Goal: Transaction & Acquisition: Purchase product/service

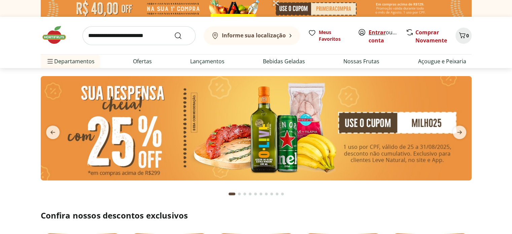
click at [377, 31] on link "Entrar" at bounding box center [377, 32] width 17 height 7
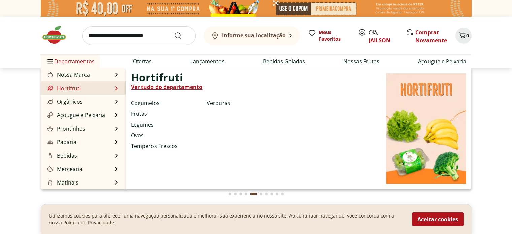
click at [165, 88] on link "Ver tudo do departamento" at bounding box center [166, 87] width 71 height 8
select select "**********"
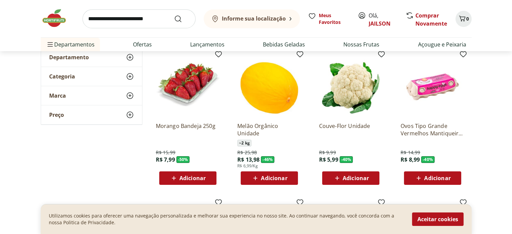
scroll to position [68, 0]
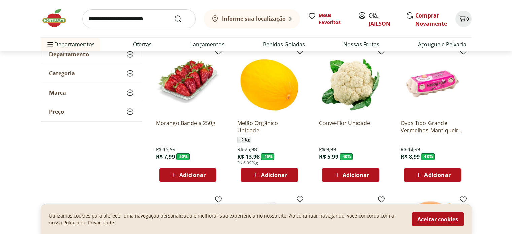
click at [180, 175] on span "Adicionar" at bounding box center [192, 174] width 26 height 5
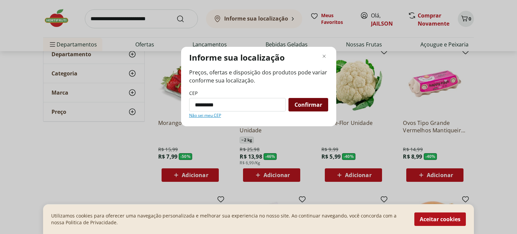
type input "*********"
click at [311, 106] on span "Confirmar" at bounding box center [309, 104] width 28 height 5
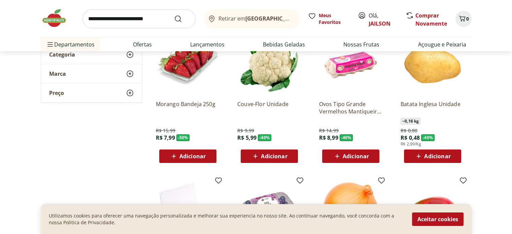
scroll to position [91, 0]
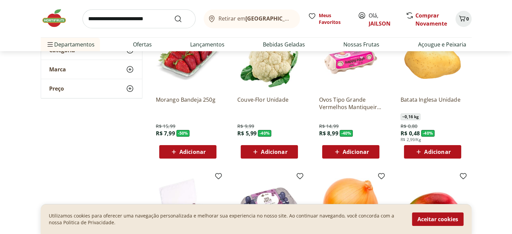
click at [189, 149] on span "Adicionar" at bounding box center [192, 151] width 26 height 5
click at [365, 152] on span "Adicionar" at bounding box center [356, 151] width 26 height 5
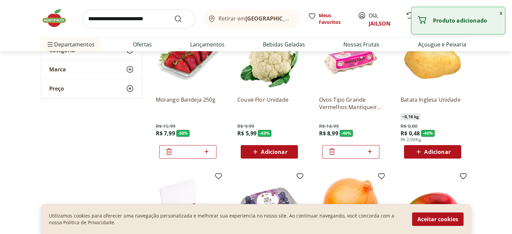
click at [370, 152] on icon at bounding box center [370, 151] width 4 height 4
type input "*"
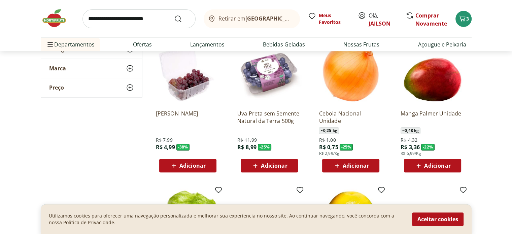
scroll to position [227, 0]
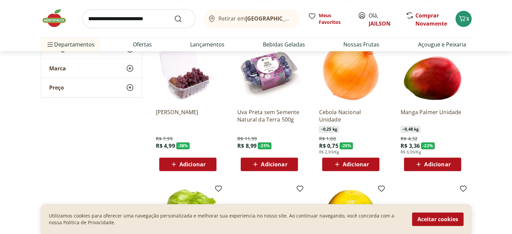
click at [439, 165] on span "Adicionar" at bounding box center [437, 164] width 26 height 5
click at [452, 164] on icon at bounding box center [451, 164] width 8 height 8
type input "*"
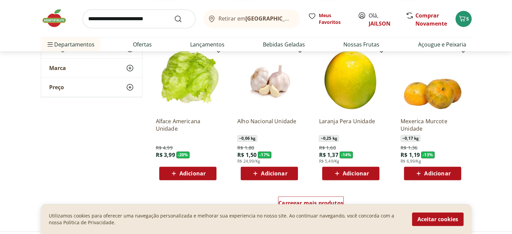
scroll to position [373, 0]
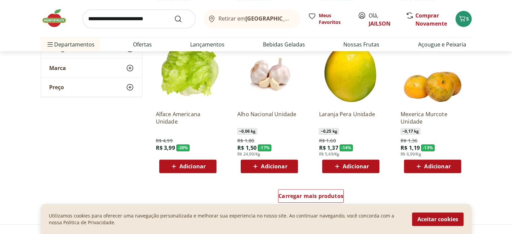
click at [192, 165] on span "Adicionar" at bounding box center [192, 166] width 26 height 5
click at [368, 167] on span "Adicionar" at bounding box center [356, 166] width 26 height 5
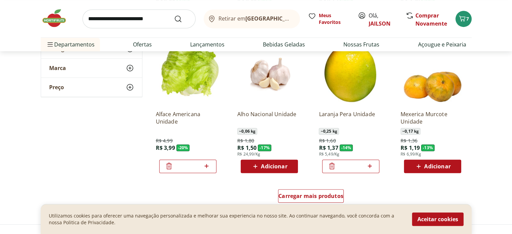
click at [369, 164] on icon at bounding box center [370, 166] width 8 height 8
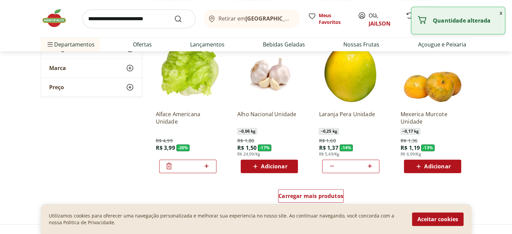
click at [369, 164] on icon at bounding box center [370, 166] width 8 height 8
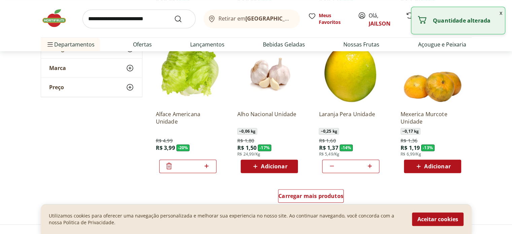
click at [369, 164] on icon at bounding box center [370, 166] width 8 height 8
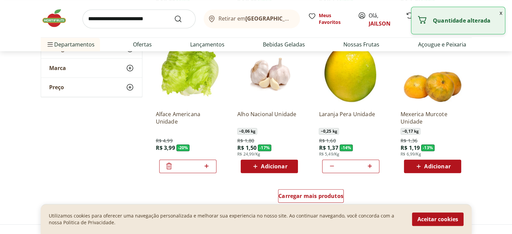
type input "**"
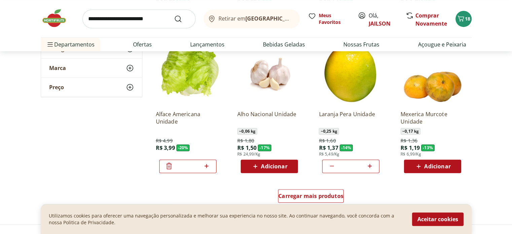
click at [440, 164] on span "Adicionar" at bounding box center [437, 166] width 26 height 5
click at [452, 167] on icon at bounding box center [451, 166] width 8 height 8
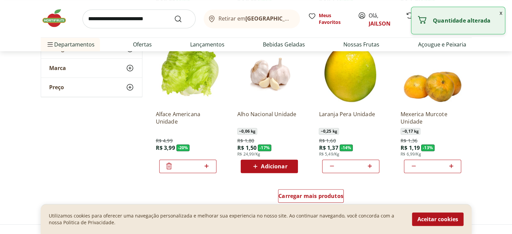
click at [452, 167] on icon at bounding box center [451, 166] width 8 height 8
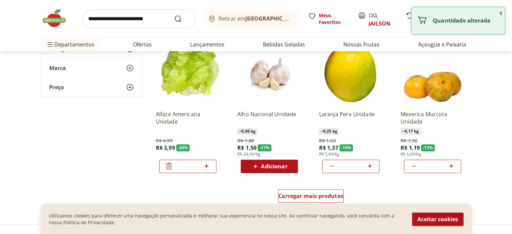
click at [414, 167] on icon at bounding box center [414, 166] width 8 height 8
type input "*"
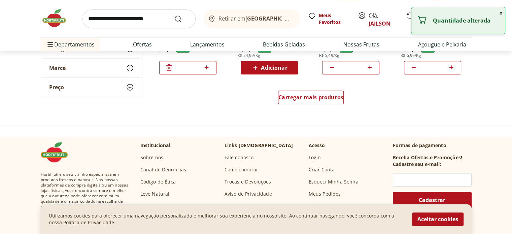
scroll to position [467, 0]
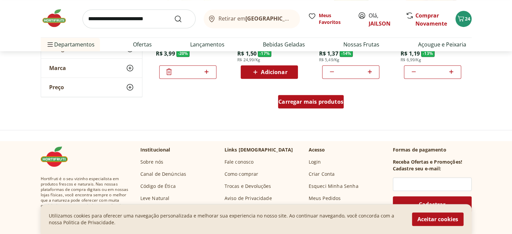
click at [319, 101] on span "Carregar mais produtos" at bounding box center [310, 101] width 65 height 5
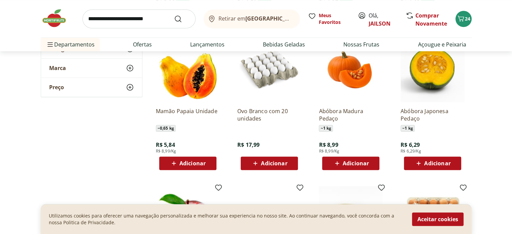
scroll to position [525, 0]
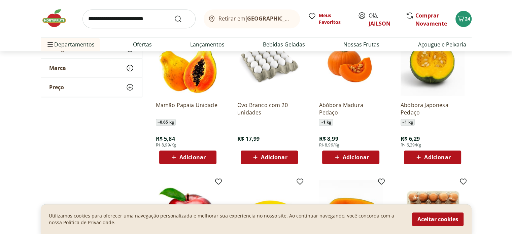
click at [191, 156] on span "Adicionar" at bounding box center [192, 157] width 26 height 5
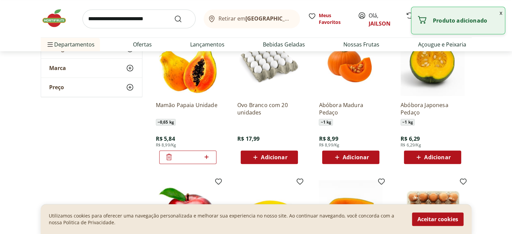
click at [207, 157] on icon at bounding box center [206, 157] width 8 height 8
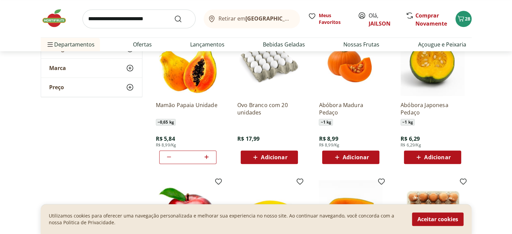
click at [206, 156] on icon at bounding box center [207, 157] width 4 height 4
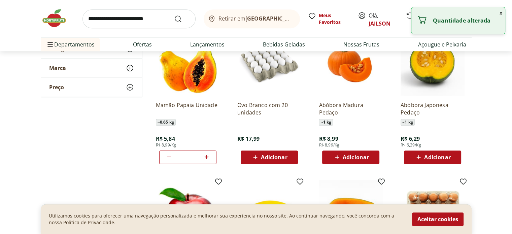
click at [206, 156] on icon at bounding box center [207, 157] width 4 height 4
type input "*"
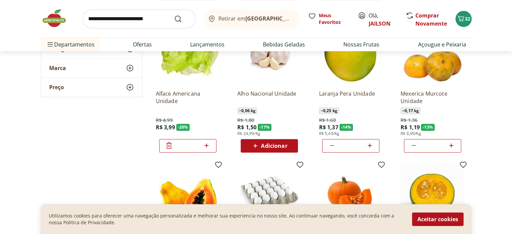
scroll to position [396, 0]
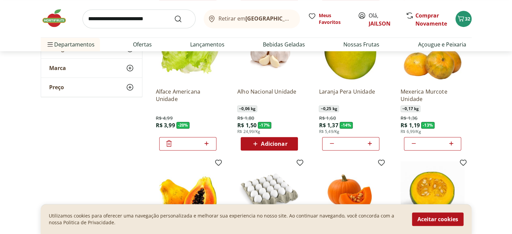
click at [510, 75] on section "**********" at bounding box center [256, 166] width 512 height 928
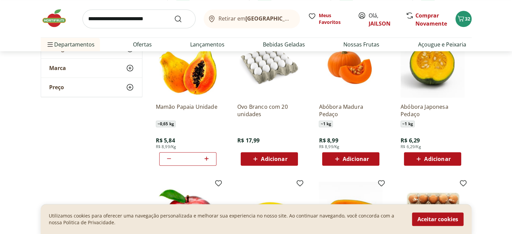
scroll to position [525, 0]
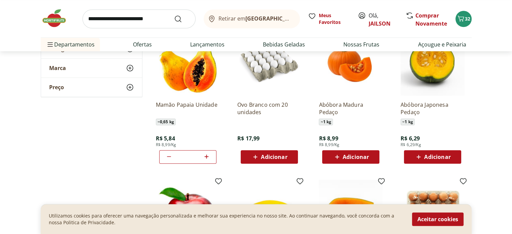
click at [438, 152] on div "Adicionar" at bounding box center [432, 157] width 46 height 12
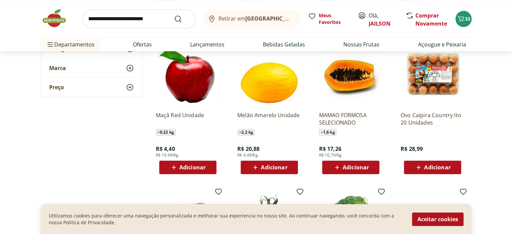
scroll to position [665, 0]
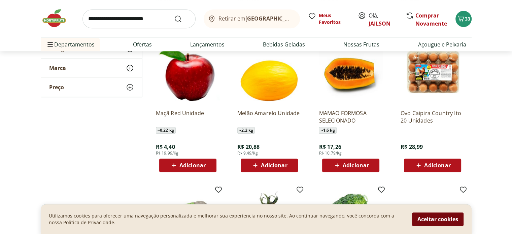
click at [432, 217] on button "Aceitar cookies" at bounding box center [438, 218] width 52 height 13
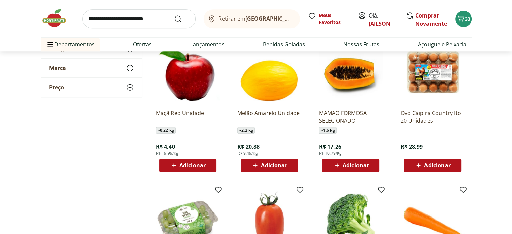
click at [263, 165] on span "Adicionar" at bounding box center [274, 165] width 26 height 5
click at [198, 165] on span "Adicionar" at bounding box center [192, 165] width 26 height 5
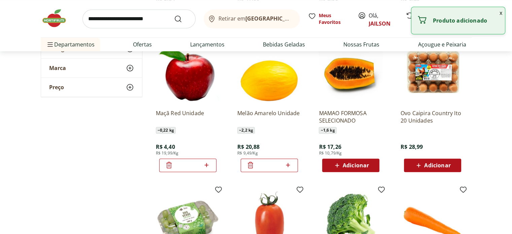
click at [209, 168] on icon at bounding box center [206, 165] width 8 height 8
click at [206, 165] on icon at bounding box center [207, 165] width 4 height 4
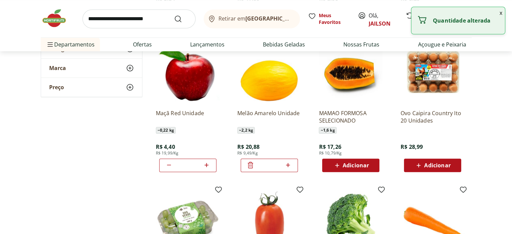
click at [206, 165] on icon at bounding box center [207, 165] width 4 height 4
type input "**"
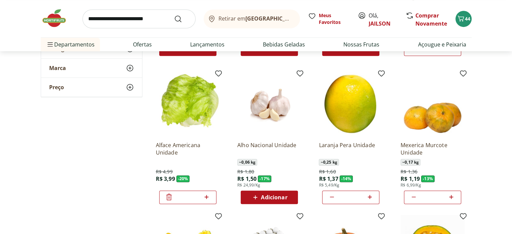
scroll to position [336, 0]
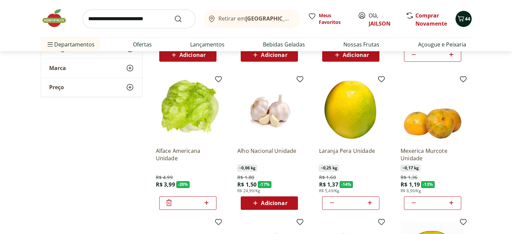
click at [461, 18] on icon "Carrinho" at bounding box center [461, 18] width 8 height 8
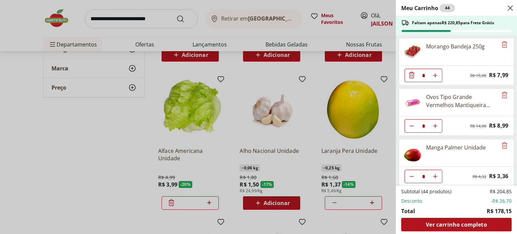
click at [509, 8] on icon "Close" at bounding box center [510, 8] width 8 height 8
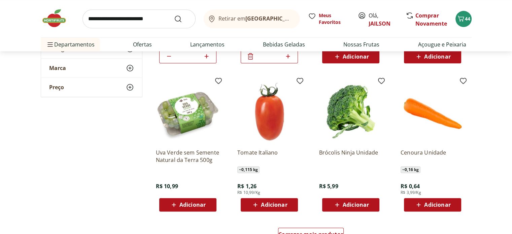
scroll to position [776, 0]
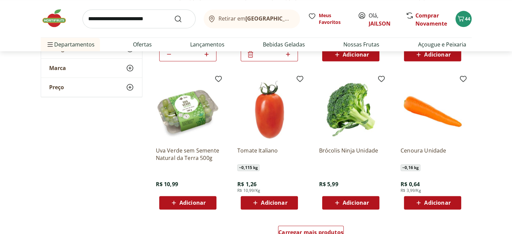
click at [281, 202] on span "Adicionar" at bounding box center [274, 202] width 26 height 5
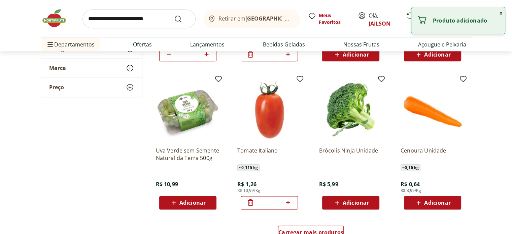
click at [289, 202] on icon at bounding box center [288, 202] width 4 height 4
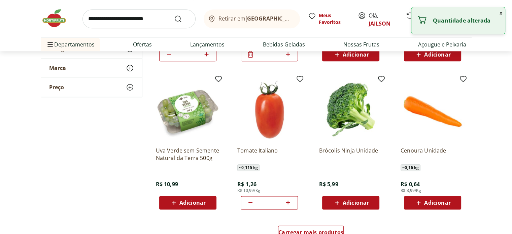
type input "*"
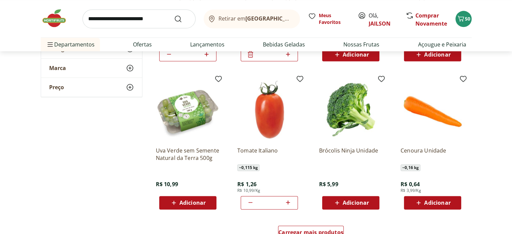
click at [432, 203] on span "Adicionar" at bounding box center [437, 202] width 26 height 5
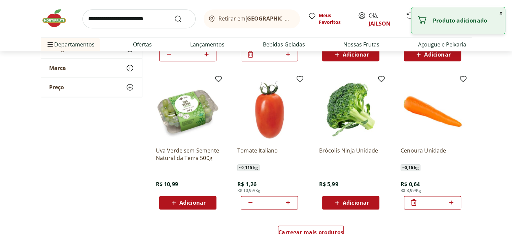
click at [452, 203] on icon at bounding box center [451, 202] width 8 height 8
type input "*"
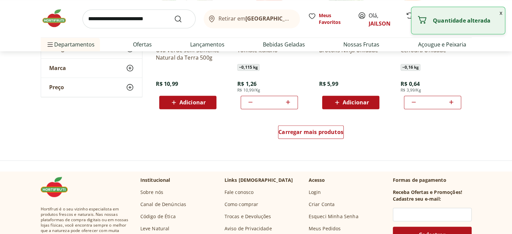
scroll to position [890, 0]
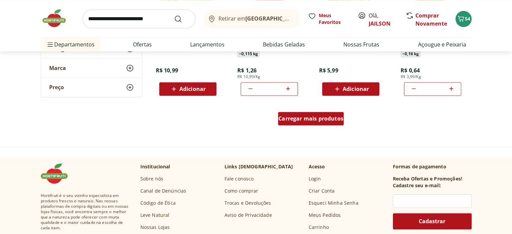
click at [306, 120] on span "Carregar mais produtos" at bounding box center [310, 118] width 65 height 5
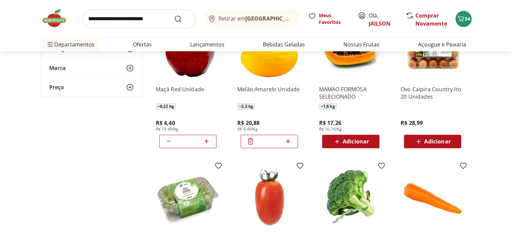
scroll to position [691, 0]
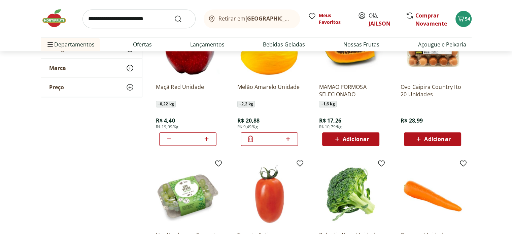
click at [166, 137] on icon at bounding box center [169, 139] width 8 height 8
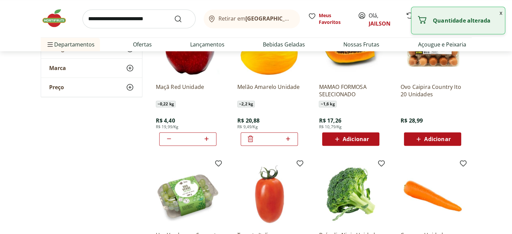
click at [166, 137] on icon at bounding box center [169, 139] width 8 height 8
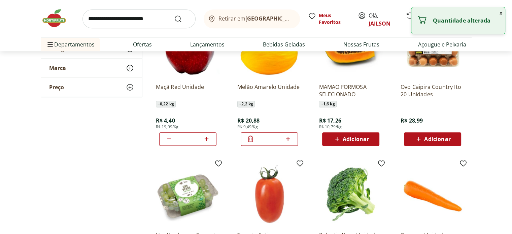
click at [166, 137] on icon at bounding box center [169, 139] width 8 height 8
type input "*"
click at [166, 137] on icon at bounding box center [169, 139] width 8 height 8
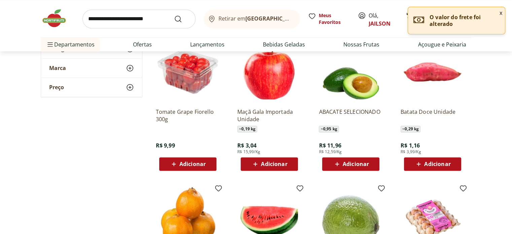
scroll to position [955, 0]
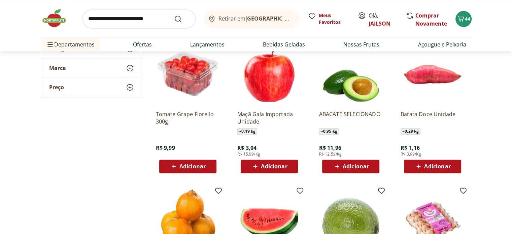
click at [273, 167] on span "Adicionar" at bounding box center [274, 166] width 26 height 5
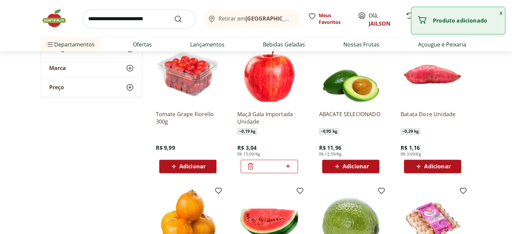
click at [287, 167] on icon at bounding box center [288, 166] width 8 height 8
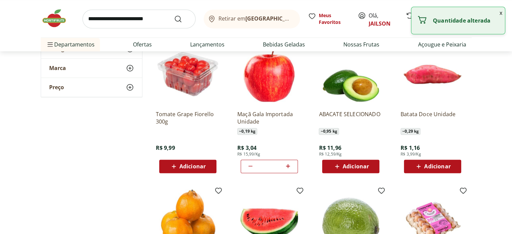
click at [287, 167] on icon at bounding box center [288, 166] width 8 height 8
click at [291, 165] on icon at bounding box center [288, 166] width 8 height 8
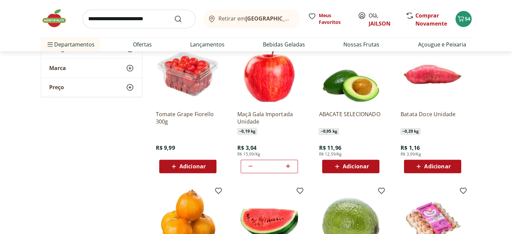
click at [250, 167] on icon at bounding box center [250, 166] width 8 height 8
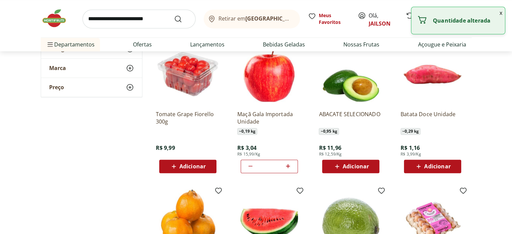
click at [250, 167] on icon at bounding box center [250, 166] width 8 height 8
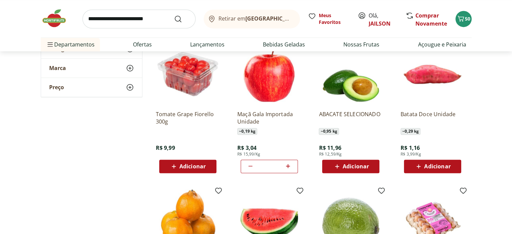
click at [289, 166] on icon at bounding box center [288, 166] width 4 height 4
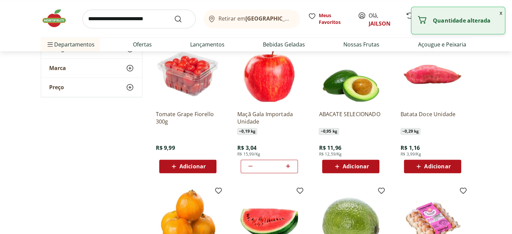
click at [289, 166] on icon at bounding box center [288, 166] width 4 height 4
type input "**"
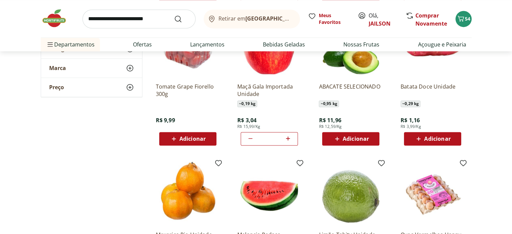
scroll to position [980, 0]
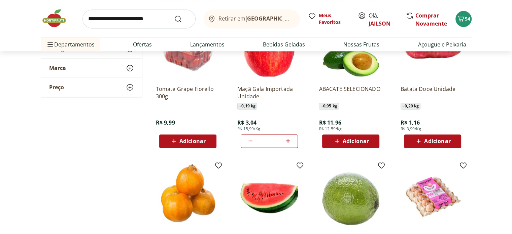
click at [419, 141] on icon at bounding box center [419, 141] width 4 height 4
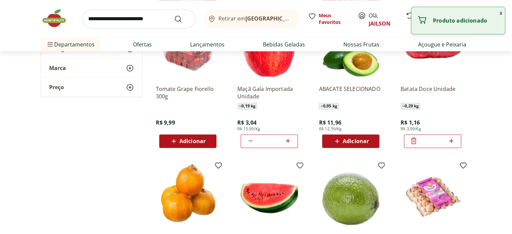
click at [451, 142] on icon at bounding box center [451, 141] width 8 height 8
type input "*"
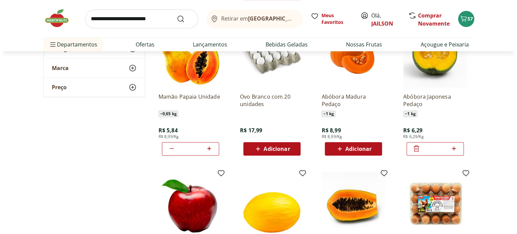
scroll to position [516, 0]
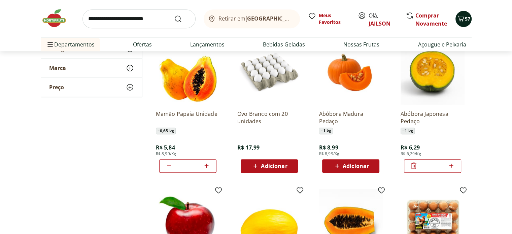
click at [464, 20] on icon "Carrinho" at bounding box center [461, 18] width 8 height 8
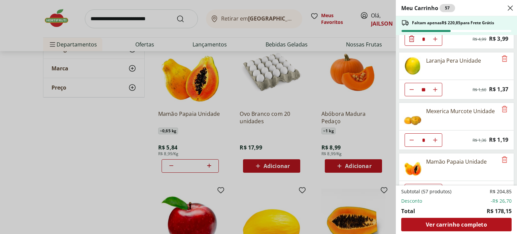
scroll to position [183, 0]
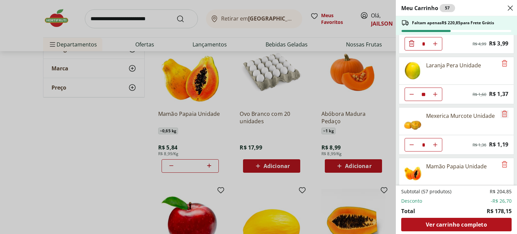
click at [502, 111] on icon "Remove" at bounding box center [505, 114] width 8 height 8
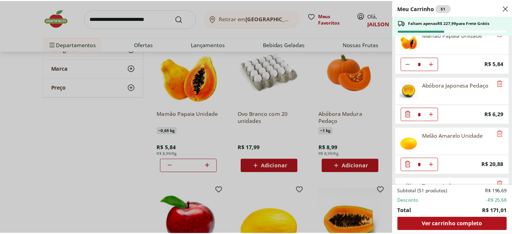
scroll to position [268, 0]
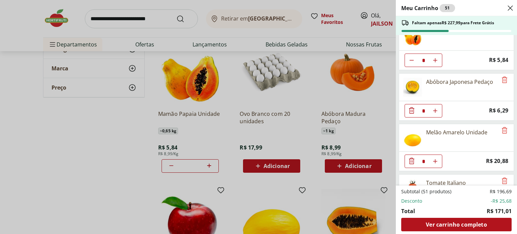
click at [512, 9] on icon "Close" at bounding box center [510, 8] width 8 height 8
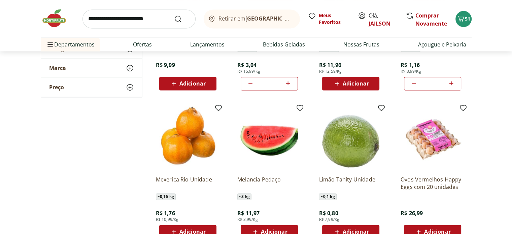
scroll to position [1065, 0]
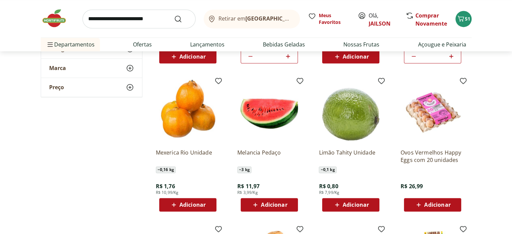
click at [192, 206] on span "Adicionar" at bounding box center [192, 204] width 26 height 5
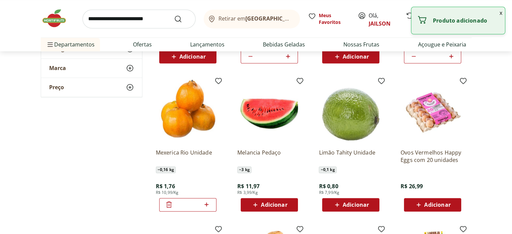
click at [206, 205] on icon at bounding box center [206, 204] width 8 height 8
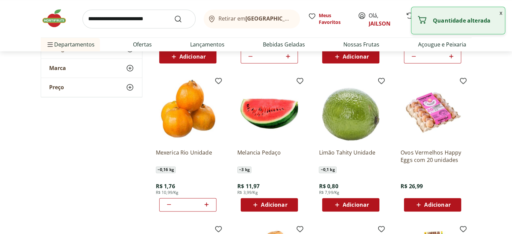
type input "*"
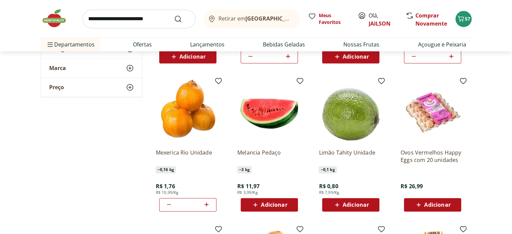
click at [362, 203] on span "Adicionar" at bounding box center [356, 204] width 26 height 5
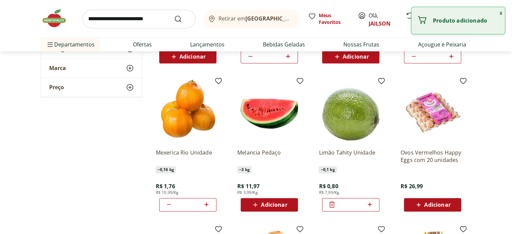
click at [371, 204] on icon at bounding box center [370, 204] width 8 height 8
type input "*"
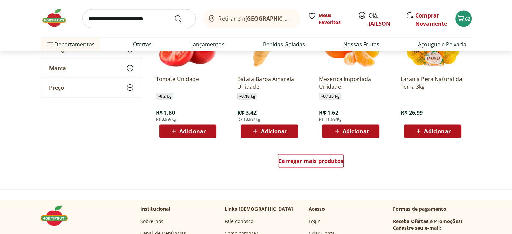
scroll to position [1277, 0]
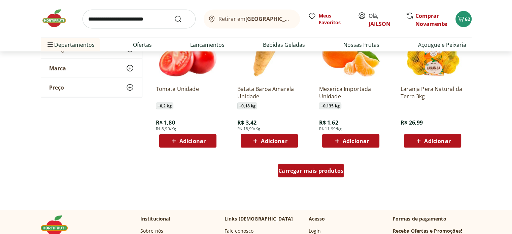
click at [333, 172] on span "Carregar mais produtos" at bounding box center [310, 170] width 65 height 5
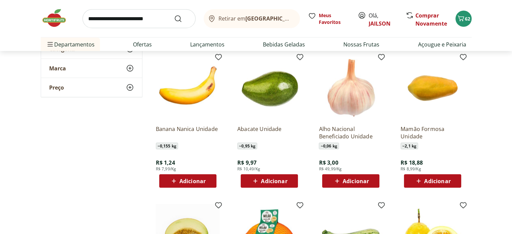
scroll to position [1382, 0]
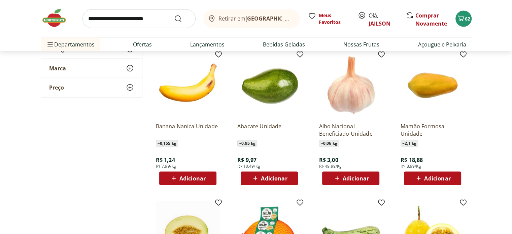
click at [193, 173] on div "Adicionar" at bounding box center [188, 178] width 46 height 12
click at [207, 178] on icon at bounding box center [206, 178] width 8 height 8
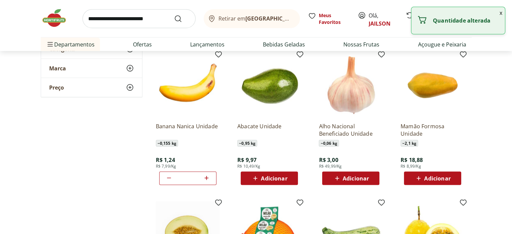
click at [207, 178] on icon at bounding box center [206, 178] width 8 height 8
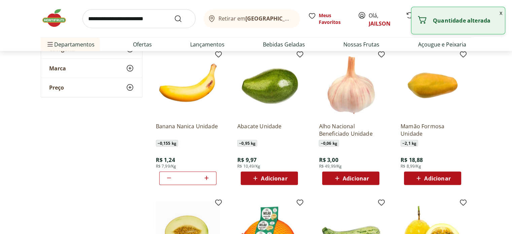
click at [207, 178] on icon at bounding box center [206, 178] width 8 height 8
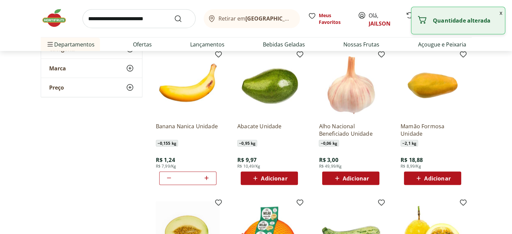
type input "**"
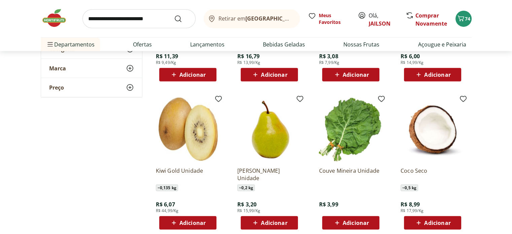
scroll to position [1655, 0]
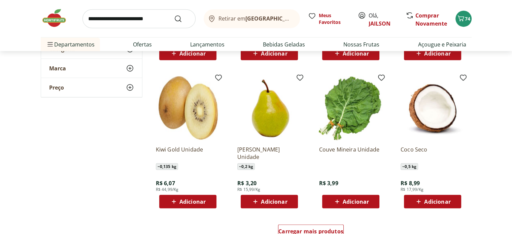
click at [277, 201] on span "Adicionar" at bounding box center [274, 201] width 26 height 5
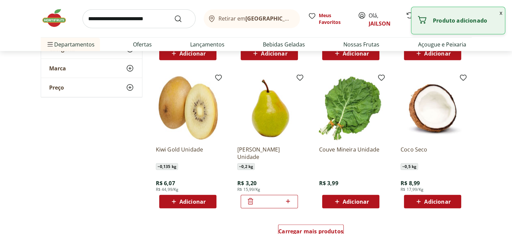
click at [287, 201] on icon at bounding box center [288, 201] width 4 height 4
type input "*"
click at [440, 199] on span "Adicionar" at bounding box center [437, 201] width 26 height 5
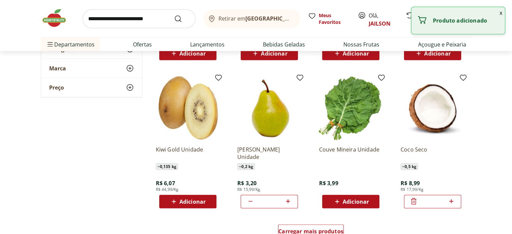
click at [454, 201] on icon at bounding box center [451, 201] width 8 height 8
type input "*"
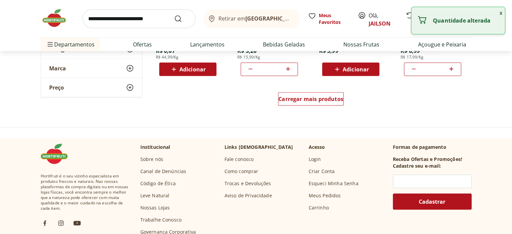
scroll to position [1802, 0]
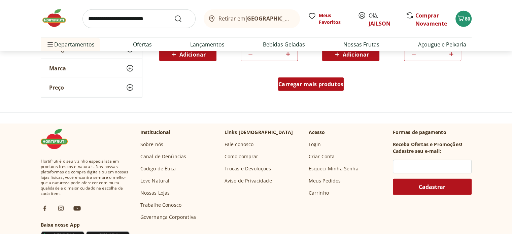
click at [288, 84] on span "Carregar mais produtos" at bounding box center [310, 83] width 65 height 5
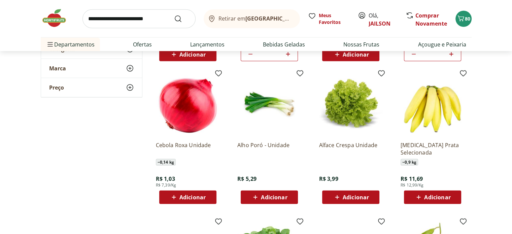
click at [434, 195] on span "Adicionar" at bounding box center [437, 197] width 26 height 5
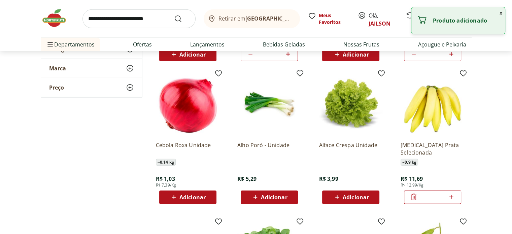
click at [452, 195] on icon at bounding box center [451, 197] width 8 height 8
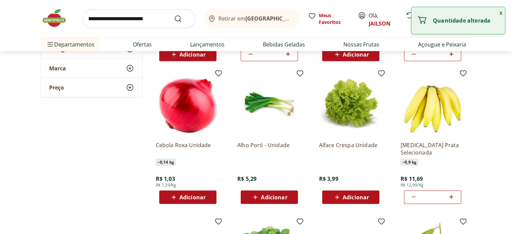
click at [452, 195] on icon at bounding box center [451, 197] width 8 height 8
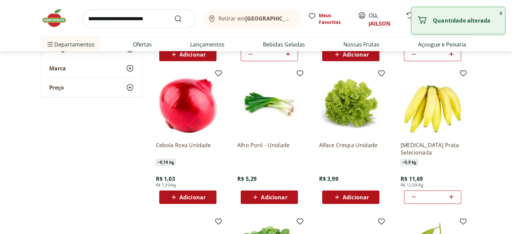
click at [452, 195] on icon at bounding box center [451, 197] width 8 height 8
type input "**"
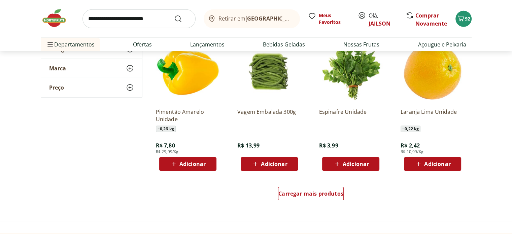
scroll to position [2121, 0]
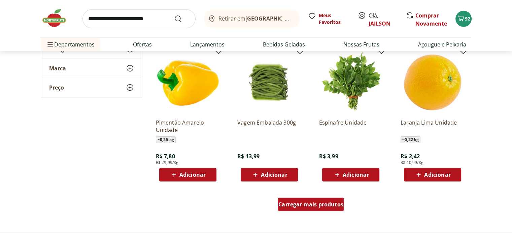
click at [322, 202] on span "Carregar mais produtos" at bounding box center [310, 204] width 65 height 5
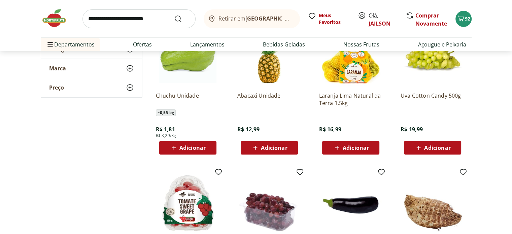
scroll to position [2443, 0]
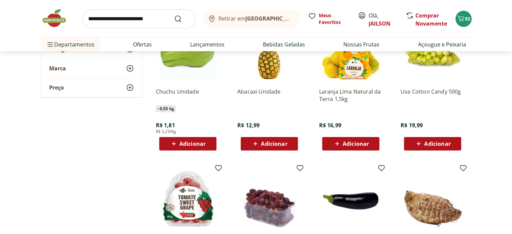
click at [265, 142] on span "Adicionar" at bounding box center [274, 143] width 26 height 5
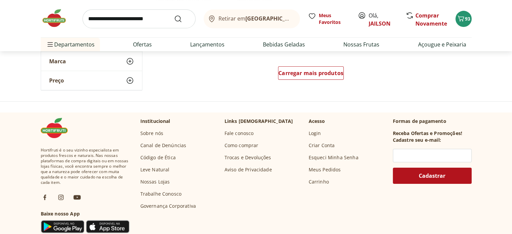
scroll to position [2667, 0]
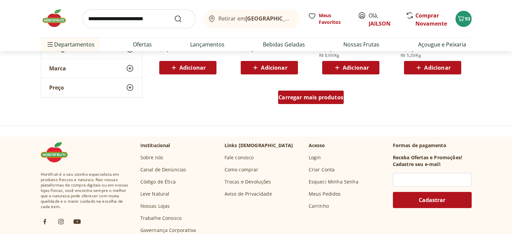
click at [323, 98] on span "Carregar mais produtos" at bounding box center [310, 97] width 65 height 5
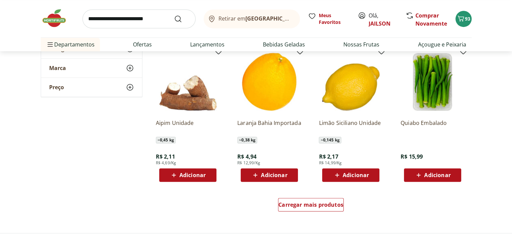
scroll to position [3003, 0]
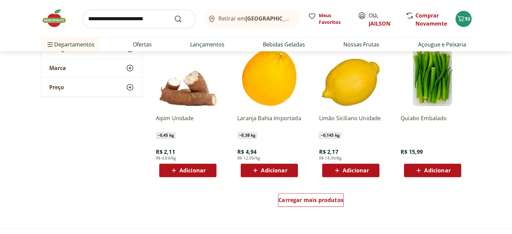
click at [438, 171] on span "Adicionar" at bounding box center [437, 170] width 26 height 5
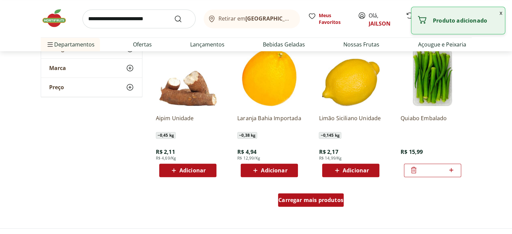
click at [331, 200] on span "Carregar mais produtos" at bounding box center [310, 199] width 65 height 5
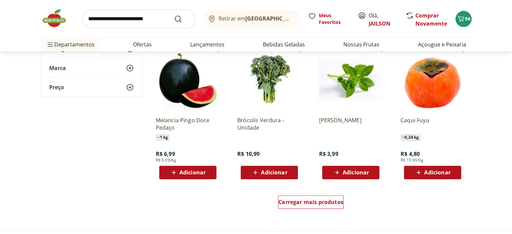
scroll to position [3466, 0]
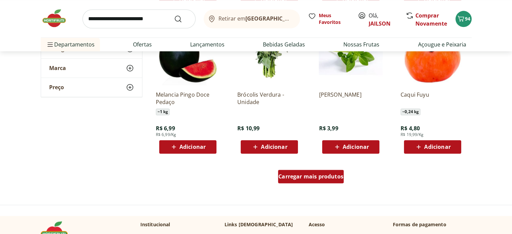
click at [322, 176] on span "Carregar mais produtos" at bounding box center [310, 176] width 65 height 5
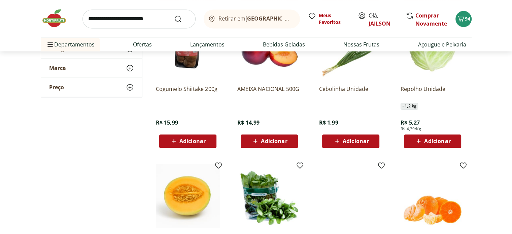
scroll to position [3586, 0]
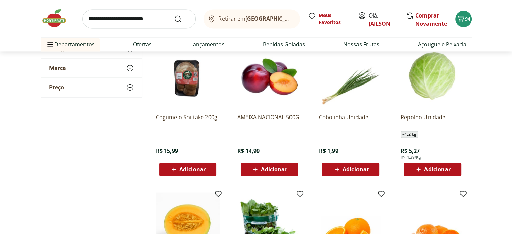
click at [273, 168] on span "Adicionar" at bounding box center [274, 169] width 26 height 5
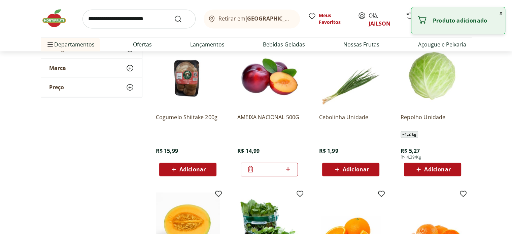
click at [288, 169] on icon at bounding box center [288, 169] width 4 height 4
type input "*"
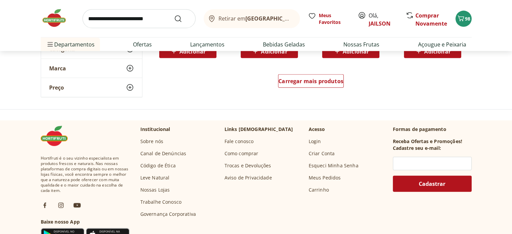
scroll to position [4006, 0]
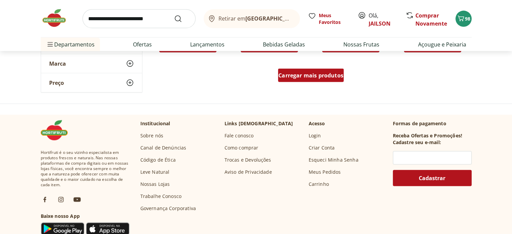
click at [302, 77] on span "Carregar mais produtos" at bounding box center [310, 75] width 65 height 5
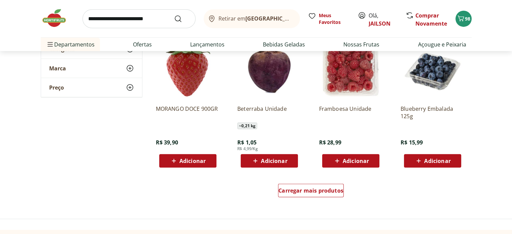
scroll to position [4336, 0]
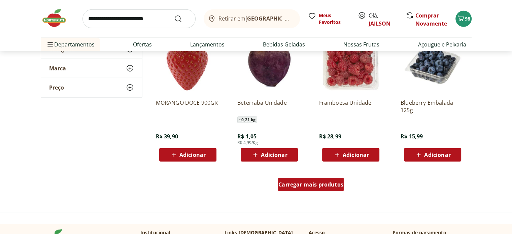
click at [330, 186] on span "Carregar mais produtos" at bounding box center [310, 184] width 65 height 5
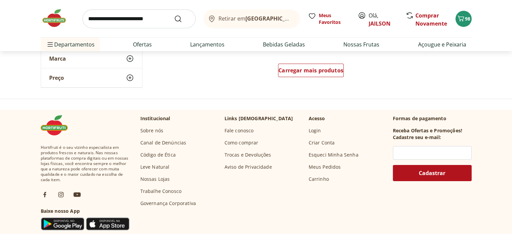
scroll to position [4875, 0]
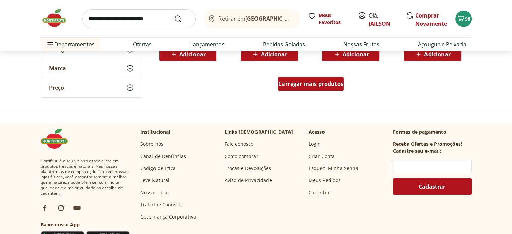
click at [316, 83] on span "Carregar mais produtos" at bounding box center [310, 83] width 65 height 5
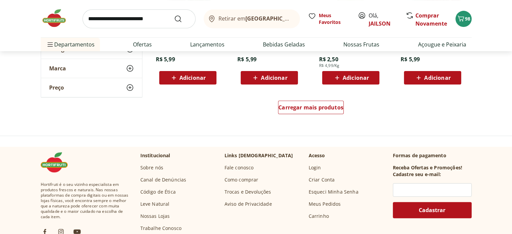
scroll to position [5298, 0]
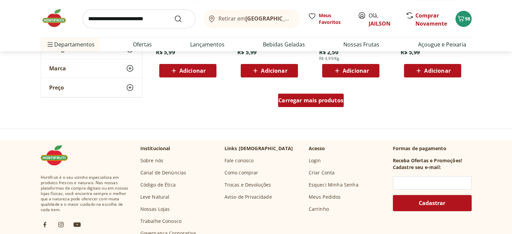
click at [317, 103] on span "Carregar mais produtos" at bounding box center [310, 100] width 65 height 5
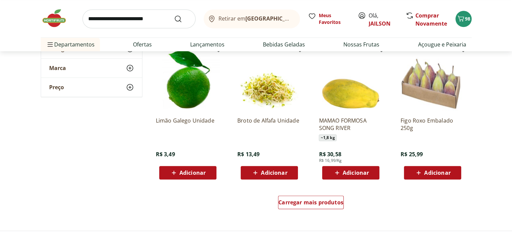
scroll to position [5643, 0]
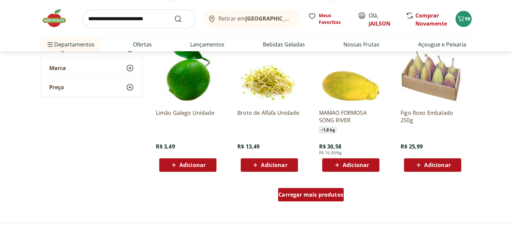
click at [319, 195] on span "Carregar mais produtos" at bounding box center [310, 194] width 65 height 5
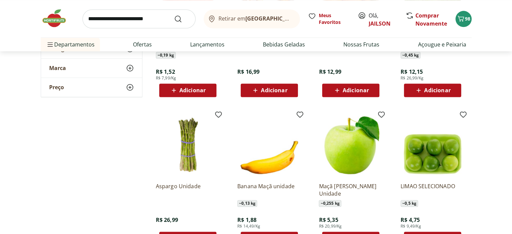
scroll to position [6213, 0]
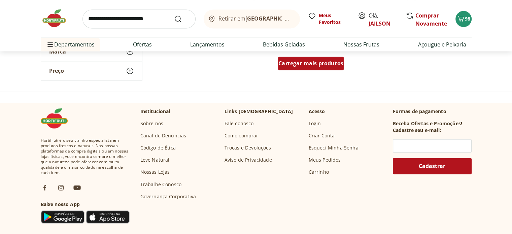
click at [320, 62] on span "Carregar mais produtos" at bounding box center [310, 63] width 65 height 5
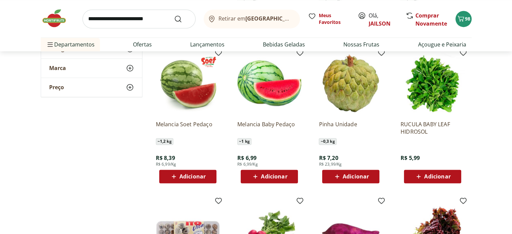
click at [320, 62] on img at bounding box center [351, 83] width 64 height 64
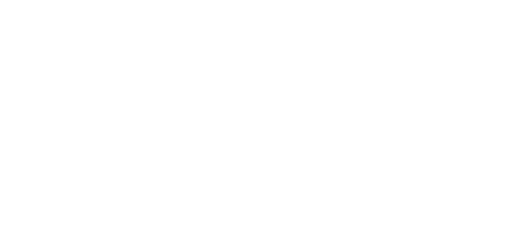
select select "**********"
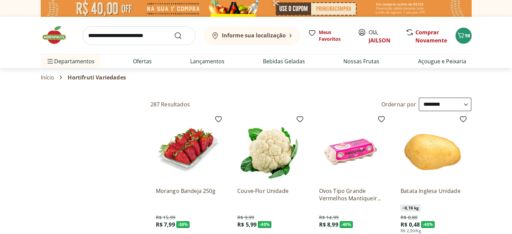
type input "*"
type input "**"
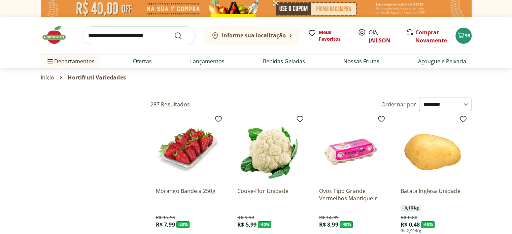
type input "*"
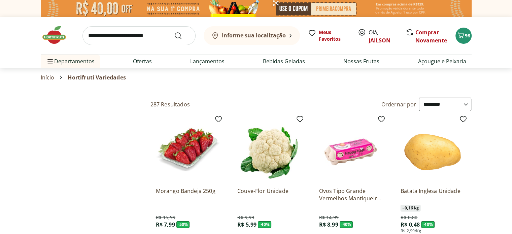
type input "**"
type input "*"
type input "**"
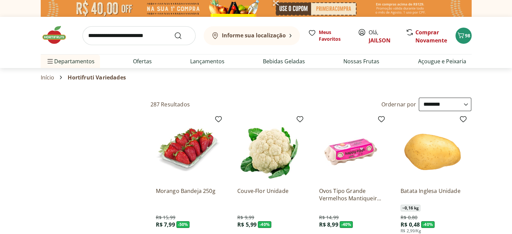
type input "*"
type input "**"
type input "*"
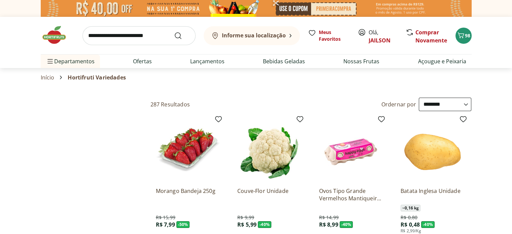
type input "*"
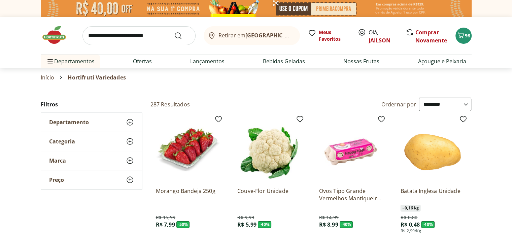
scroll to position [1, 0]
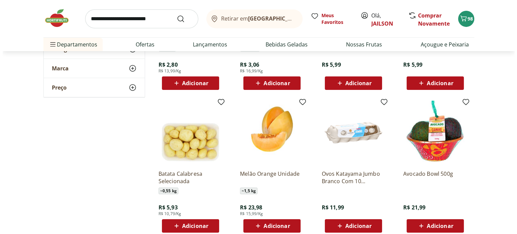
scroll to position [2410, 0]
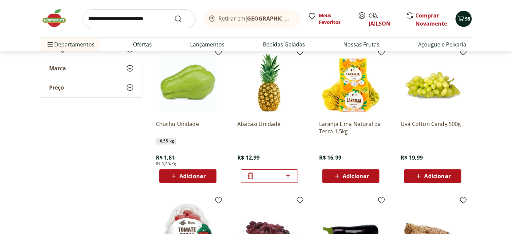
click at [461, 16] on icon "Carrinho" at bounding box center [461, 18] width 6 height 6
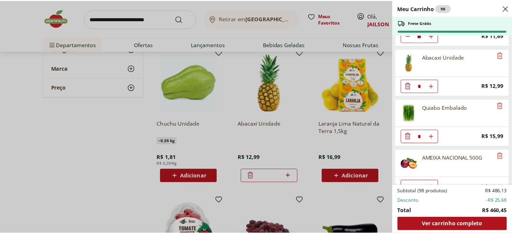
scroll to position [904, 0]
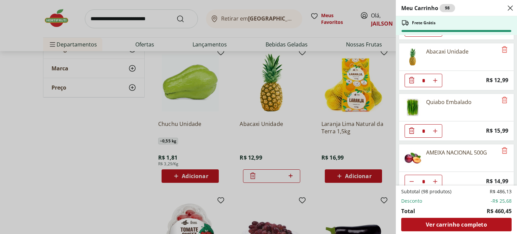
click at [509, 5] on icon "Close" at bounding box center [510, 8] width 8 height 8
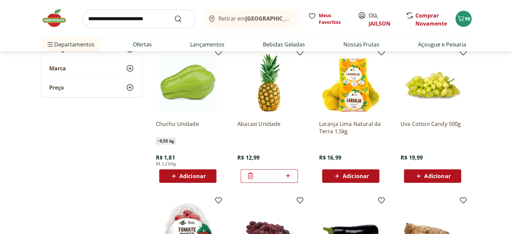
drag, startPoint x: 511, startPoint y: 85, endPoint x: 510, endPoint y: 76, distance: 8.8
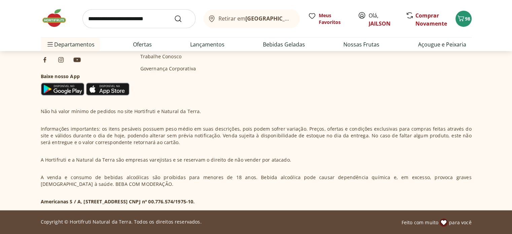
scroll to position [6575, 0]
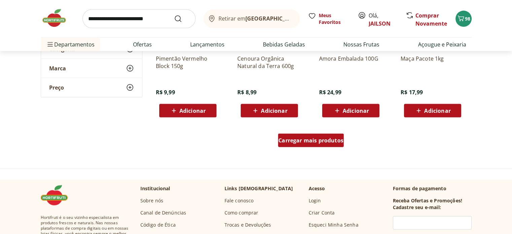
click at [292, 138] on span "Carregar mais produtos" at bounding box center [310, 140] width 65 height 5
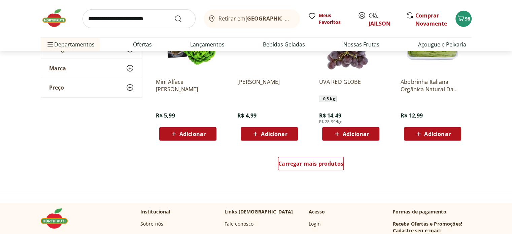
scroll to position [6993, 0]
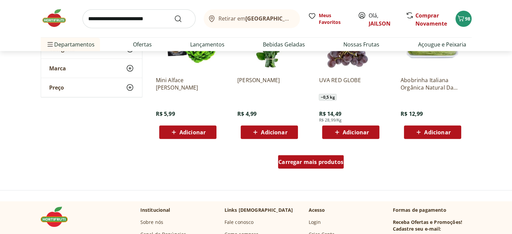
click at [326, 159] on span "Carregar mais produtos" at bounding box center [310, 161] width 65 height 5
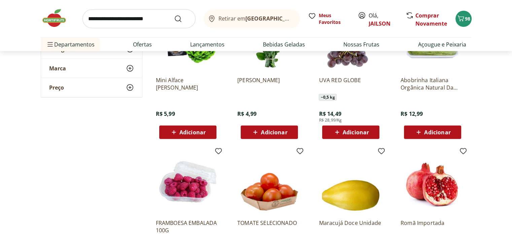
click at [326, 159] on img at bounding box center [351, 182] width 64 height 64
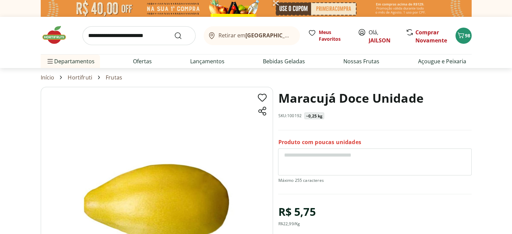
select select "**********"
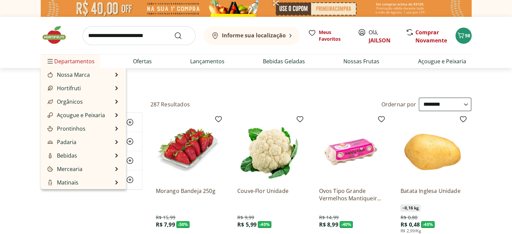
type input "*"
type input "**"
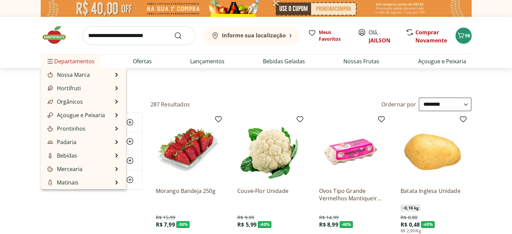
type input "*"
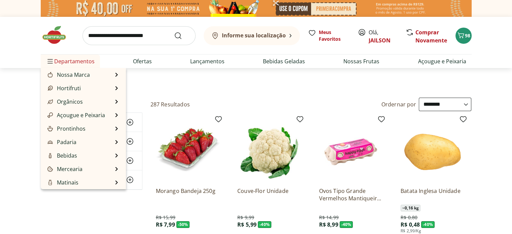
type input "**"
type input "*"
type input "**"
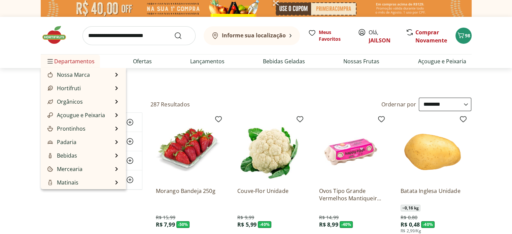
type input "*"
type input "**"
type input "*"
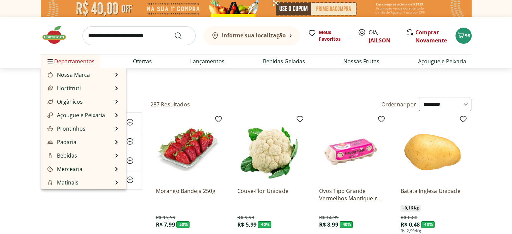
type input "*"
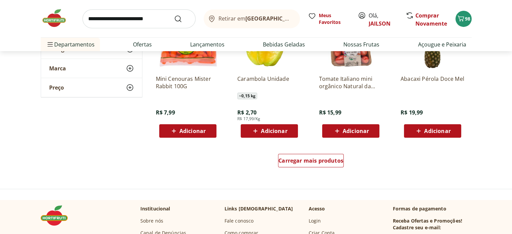
scroll to position [7443, 0]
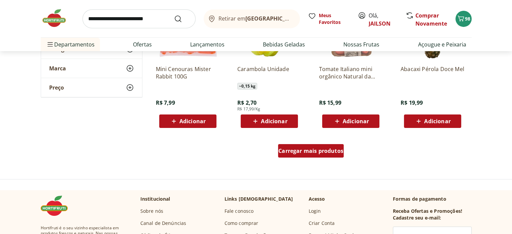
click at [317, 148] on span "Carregar mais produtos" at bounding box center [310, 150] width 65 height 5
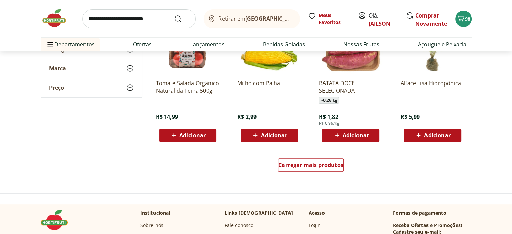
scroll to position [7874, 0]
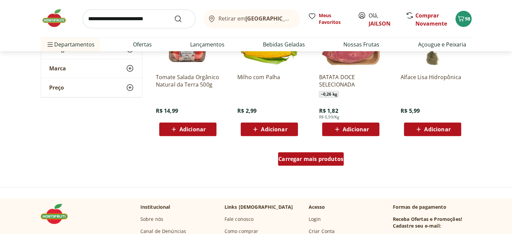
click at [291, 157] on span "Carregar mais produtos" at bounding box center [310, 158] width 65 height 5
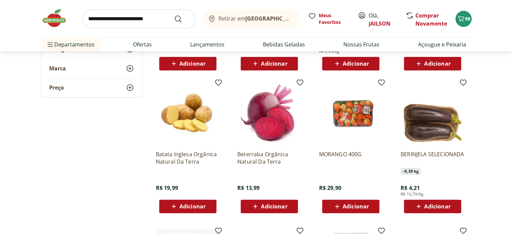
scroll to position [7943, 0]
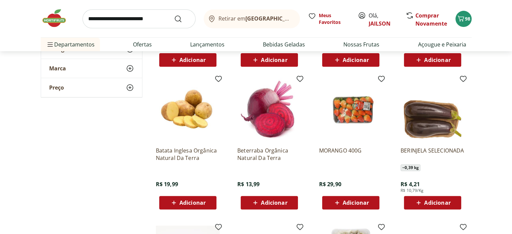
click at [434, 201] on span "Adicionar" at bounding box center [437, 202] width 26 height 5
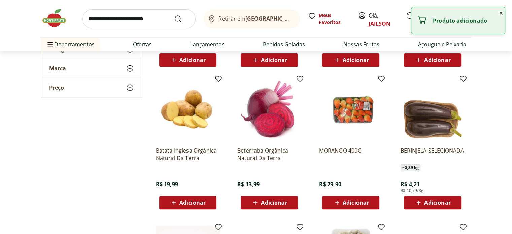
click at [452, 200] on div "Adicionar" at bounding box center [432, 203] width 46 height 12
click at [452, 201] on icon at bounding box center [451, 202] width 8 height 8
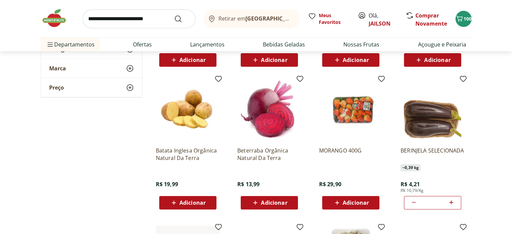
click at [414, 201] on icon at bounding box center [414, 202] width 8 height 8
type input "*"
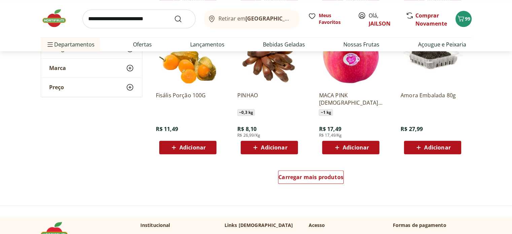
scroll to position [8300, 0]
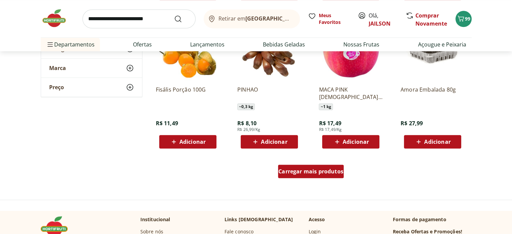
click at [334, 172] on span "Carregar mais produtos" at bounding box center [310, 171] width 65 height 5
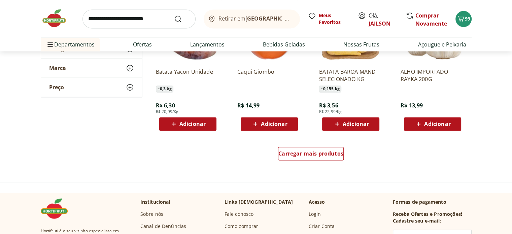
scroll to position [8758, 0]
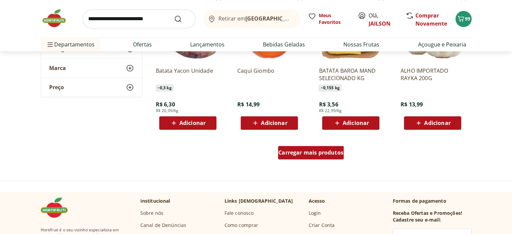
click at [316, 150] on span "Carregar mais produtos" at bounding box center [310, 152] width 65 height 5
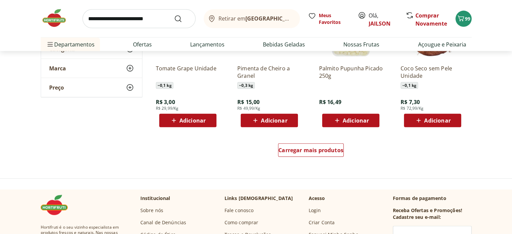
scroll to position [9200, 0]
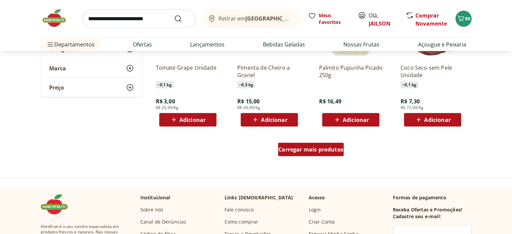
click at [311, 149] on span "Carregar mais produtos" at bounding box center [310, 149] width 65 height 5
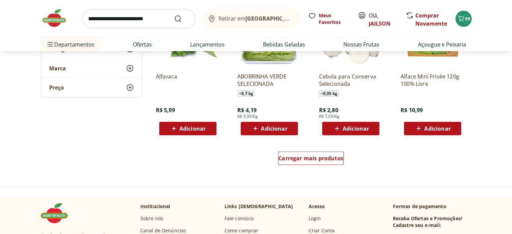
scroll to position [9631, 0]
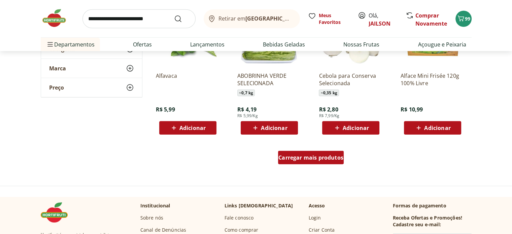
click at [292, 159] on span "Carregar mais produtos" at bounding box center [310, 157] width 65 height 5
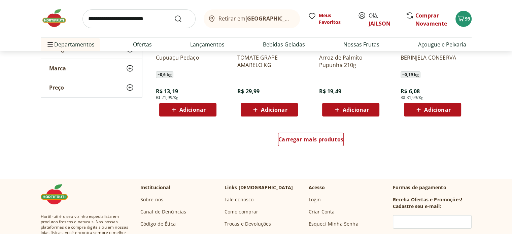
scroll to position [10089, 0]
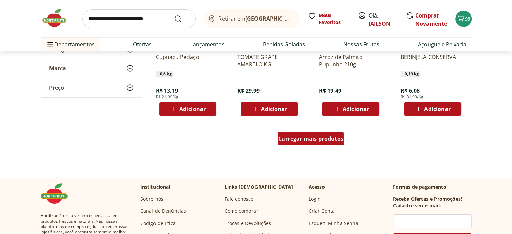
click at [298, 134] on div "Carregar mais produtos" at bounding box center [311, 138] width 66 height 13
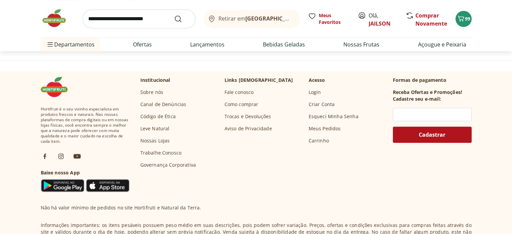
scroll to position [10601, 0]
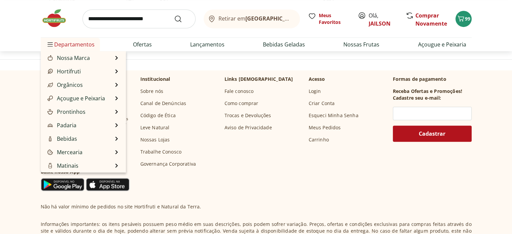
click at [88, 45] on span "Departamentos" at bounding box center [70, 44] width 48 height 16
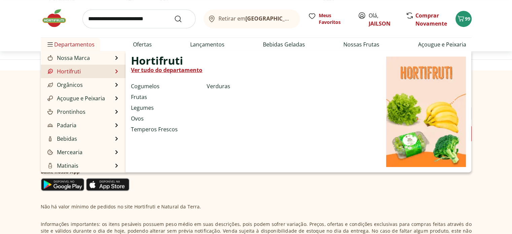
click at [79, 72] on link "Hortifruti" at bounding box center [63, 71] width 35 height 8
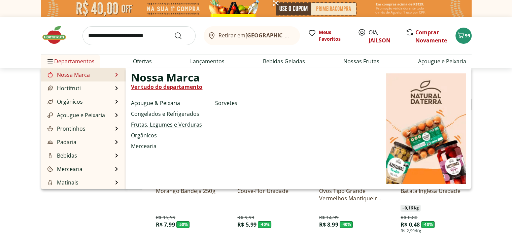
click at [160, 123] on link "Frutas, Legumes e Verduras" at bounding box center [166, 125] width 71 height 8
select select "**********"
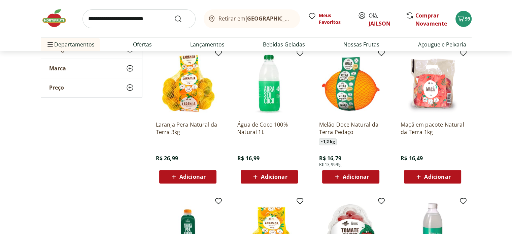
scroll to position [229, 0]
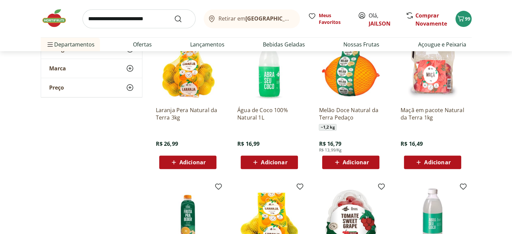
click at [271, 161] on span "Adicionar" at bounding box center [274, 162] width 26 height 5
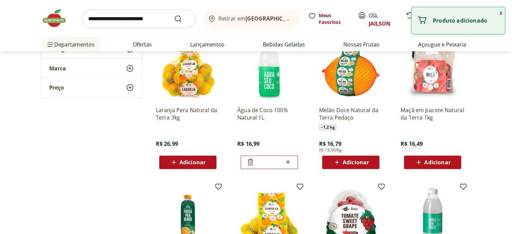
click at [289, 162] on icon at bounding box center [288, 162] width 8 height 8
type input "*"
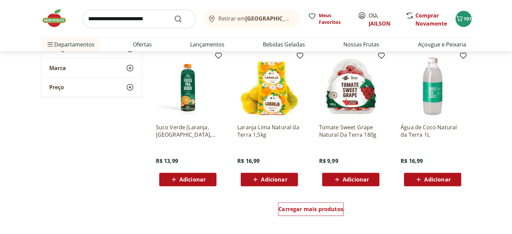
scroll to position [364, 0]
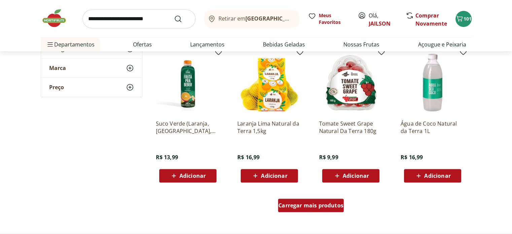
click at [306, 205] on span "Carregar mais produtos" at bounding box center [310, 205] width 65 height 5
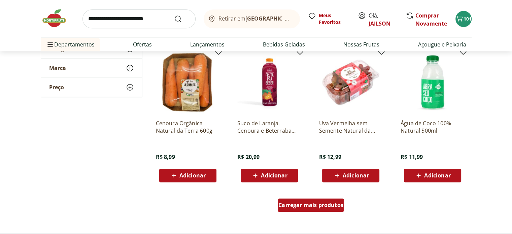
scroll to position [808, 0]
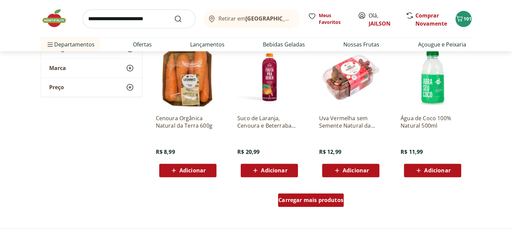
click at [306, 197] on span "Carregar mais produtos" at bounding box center [310, 199] width 65 height 5
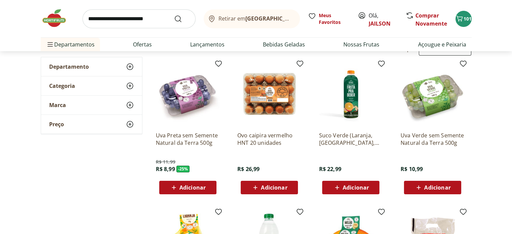
scroll to position [0, 0]
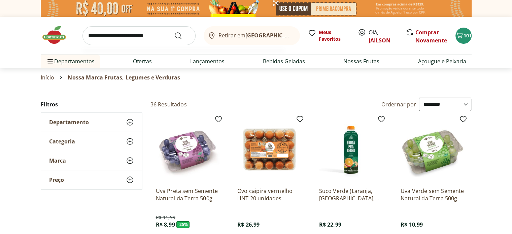
click at [158, 36] on input "search" at bounding box center [138, 35] width 113 height 19
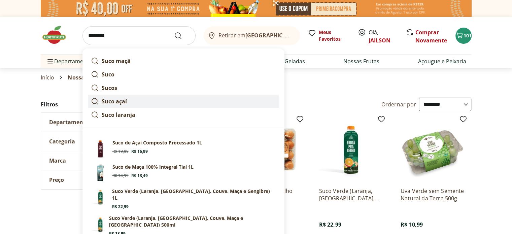
click at [109, 101] on strong "Suco açaí" at bounding box center [114, 101] width 25 height 7
type input "*********"
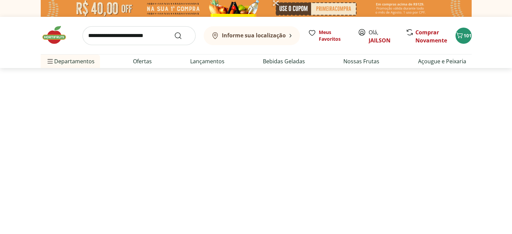
select select "**********"
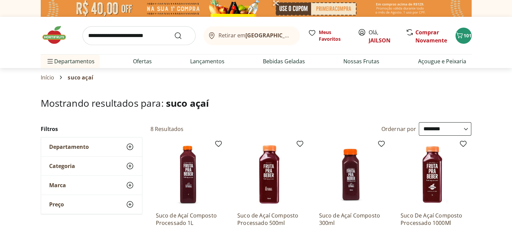
drag, startPoint x: 511, startPoint y: 29, endPoint x: 516, endPoint y: 48, distance: 19.8
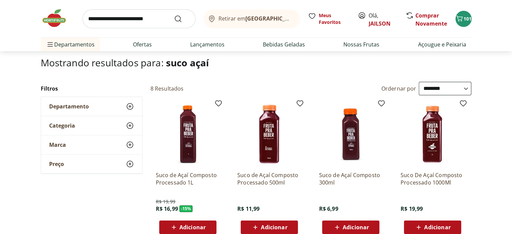
scroll to position [54, 0]
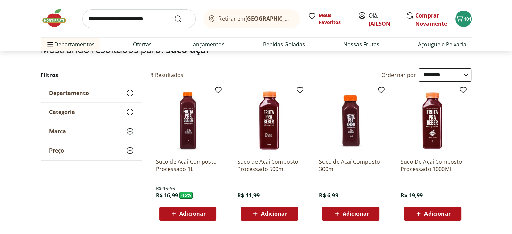
click at [432, 129] on img at bounding box center [433, 121] width 64 height 64
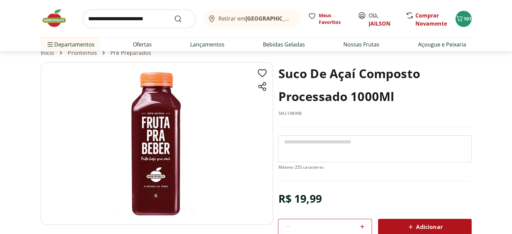
scroll to position [28, 0]
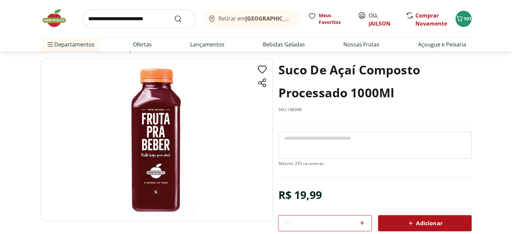
click at [169, 137] on img at bounding box center [157, 140] width 232 height 163
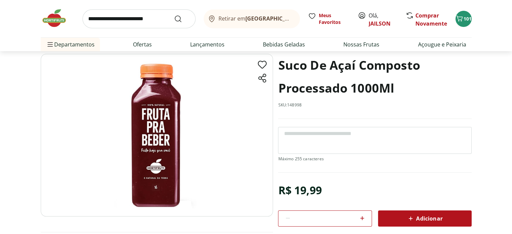
scroll to position [40, 0]
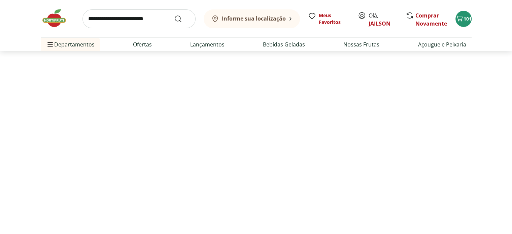
scroll to position [54, 0]
select select "**********"
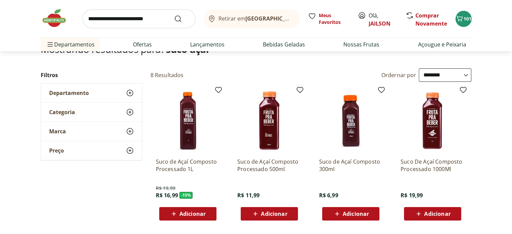
click at [199, 215] on span "Adicionar" at bounding box center [192, 213] width 26 height 5
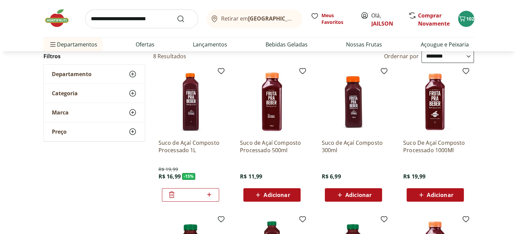
scroll to position [69, 0]
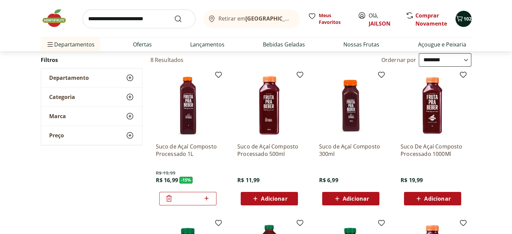
click at [468, 15] on span "102" at bounding box center [468, 18] width 8 height 6
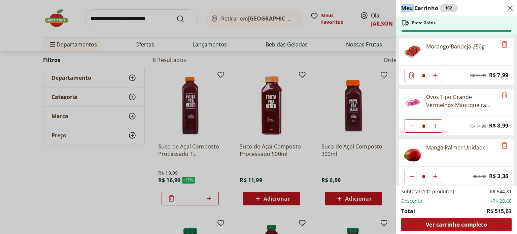
click at [468, 15] on div "Meu Carrinho 102 Frete Grátis Morango Bandeja 250g * Original price: R$ 15,99 P…" at bounding box center [258, 117] width 517 height 234
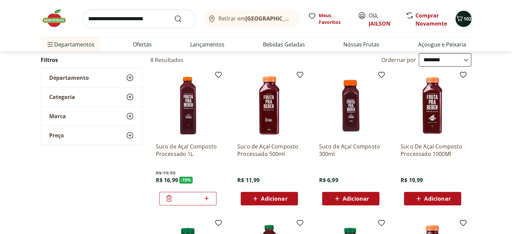
click at [468, 15] on span "102" at bounding box center [468, 18] width 8 height 6
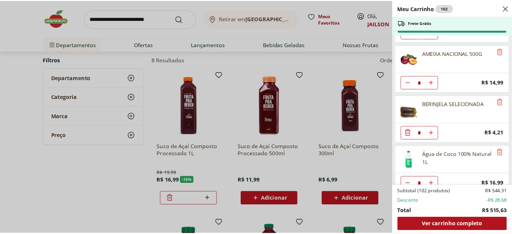
scroll to position [1054, 0]
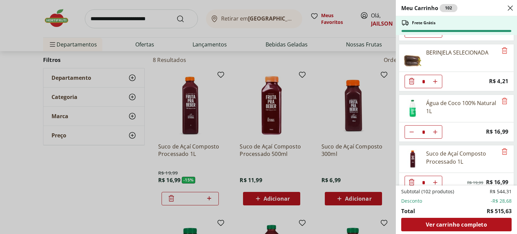
click at [509, 6] on icon "Close" at bounding box center [510, 8] width 8 height 8
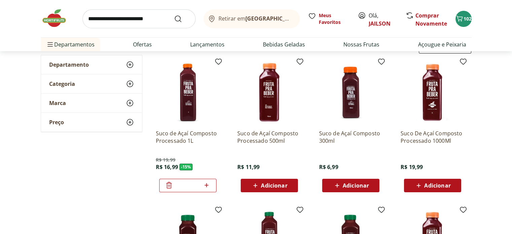
scroll to position [83, 0]
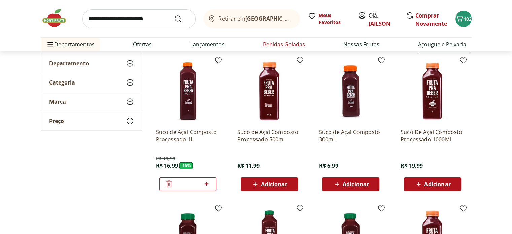
click at [276, 46] on link "Bebidas Geladas" at bounding box center [284, 44] width 42 height 8
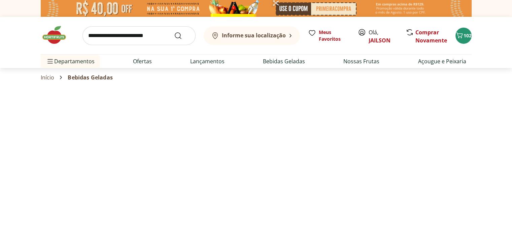
select select "**********"
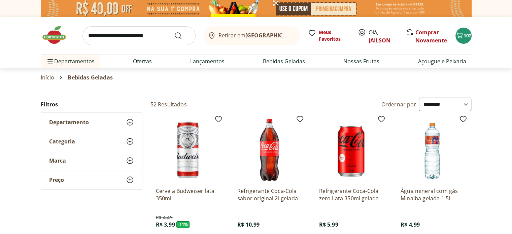
click at [398, 152] on div "Água mineral com gás Minalba gelada 1,5l R$ 4,99 Adicionar" at bounding box center [432, 183] width 75 height 143
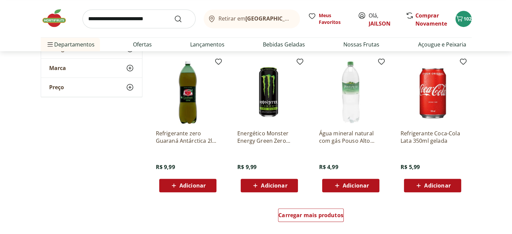
scroll to position [360, 0]
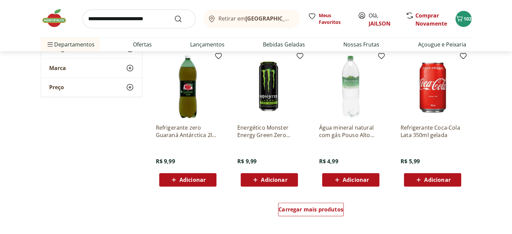
click at [438, 179] on span "Adicionar" at bounding box center [437, 179] width 26 height 5
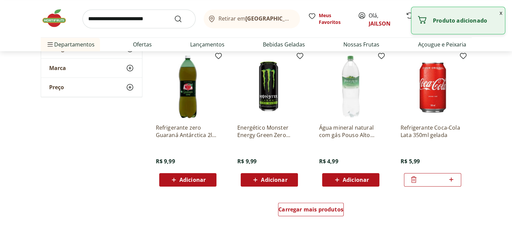
click at [451, 179] on icon at bounding box center [451, 179] width 4 height 4
type input "*"
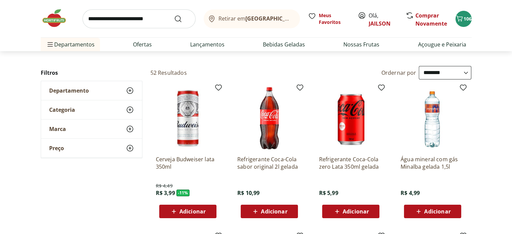
scroll to position [29, 0]
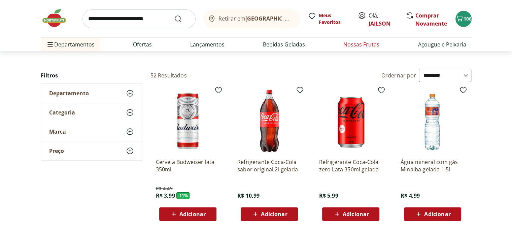
click at [356, 42] on link "Nossas Frutas" at bounding box center [361, 44] width 36 height 8
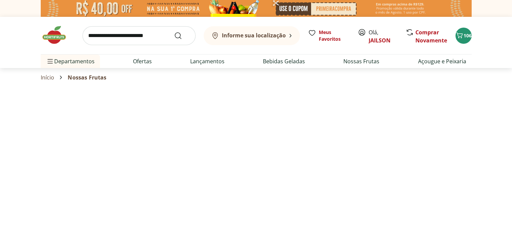
select select "**********"
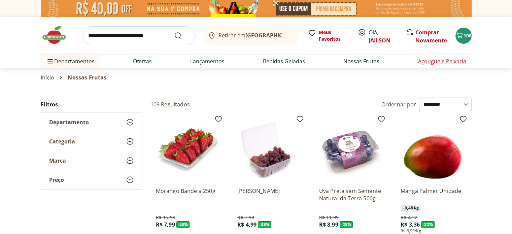
click at [432, 61] on link "Açougue e Peixaria" at bounding box center [442, 61] width 48 height 8
select select "**********"
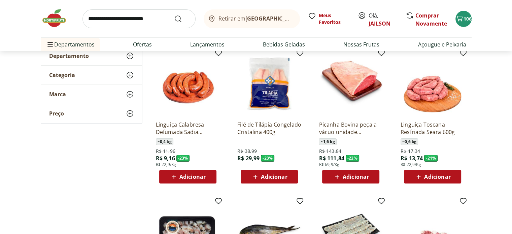
scroll to position [69, 0]
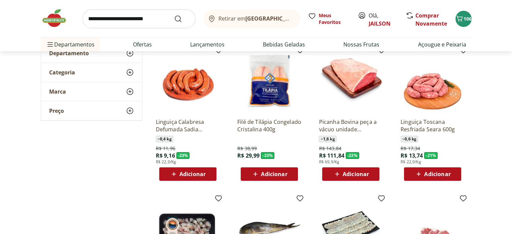
click at [274, 173] on span "Adicionar" at bounding box center [274, 173] width 26 height 5
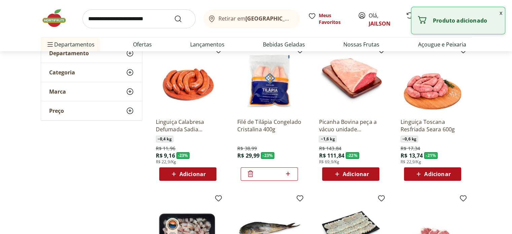
click at [274, 173] on input "*" at bounding box center [270, 173] width 30 height 7
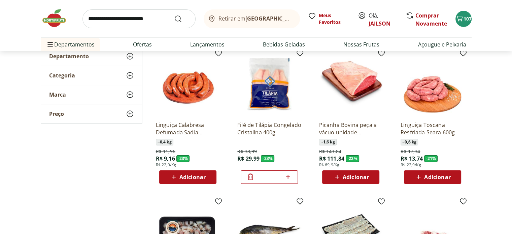
scroll to position [67, 0]
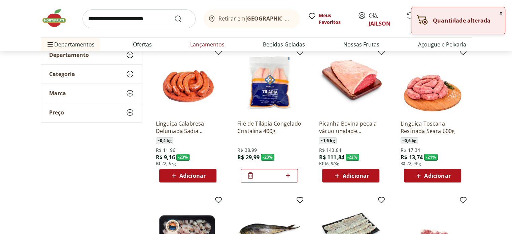
click at [209, 45] on link "Lançamentos" at bounding box center [207, 44] width 34 height 8
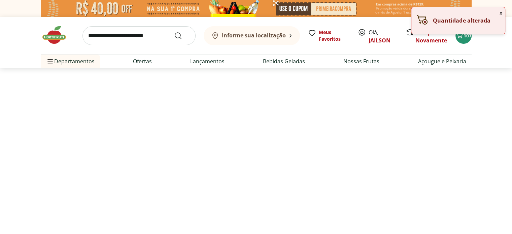
select select "**********"
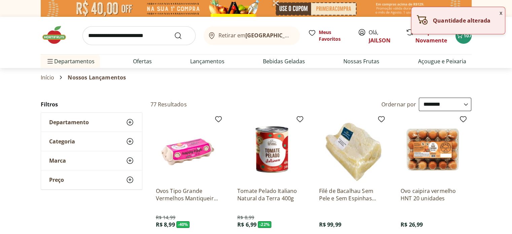
click at [209, 45] on div "Retirar em Rio de Janeiro/RJ Meus Favoritos Olá, JAILSON Comprar Novamente 107" at bounding box center [256, 35] width 431 height 37
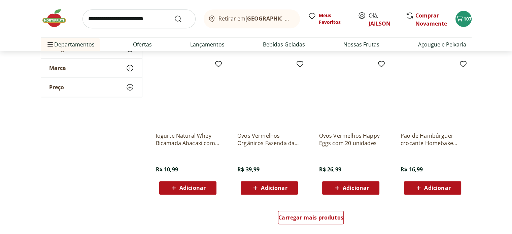
scroll to position [357, 0]
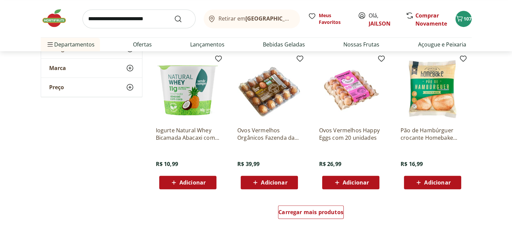
click at [190, 180] on span "Adicionar" at bounding box center [192, 182] width 26 height 5
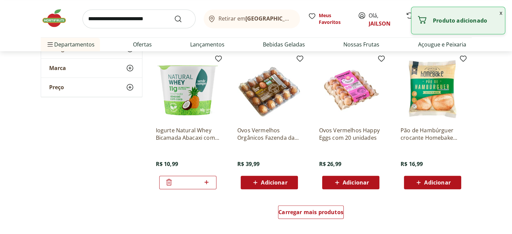
click at [190, 179] on input "*" at bounding box center [188, 182] width 30 height 7
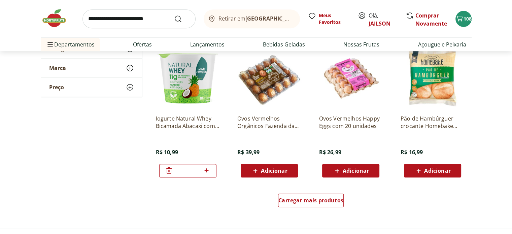
scroll to position [359, 0]
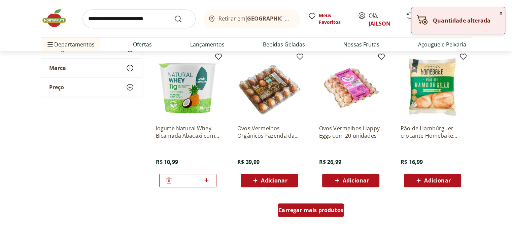
click at [321, 206] on div "Carregar mais produtos" at bounding box center [311, 209] width 66 height 13
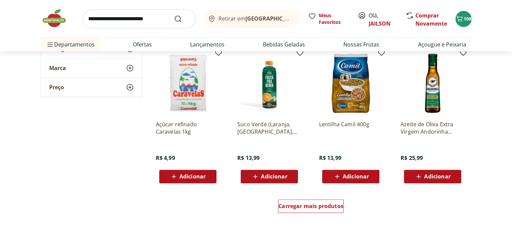
scroll to position [796, 0]
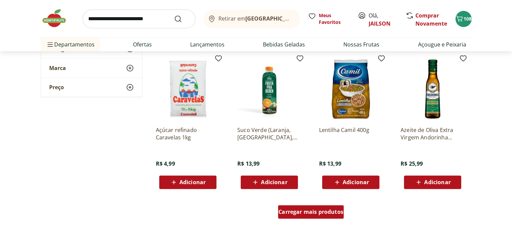
click at [310, 209] on span "Carregar mais produtos" at bounding box center [310, 211] width 65 height 5
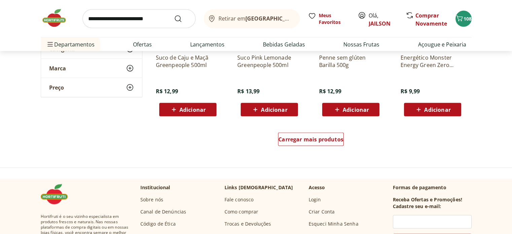
scroll to position [1322, 0]
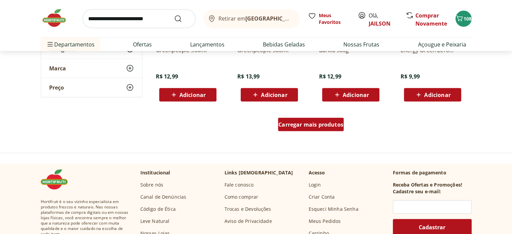
click at [312, 126] on span "Carregar mais produtos" at bounding box center [310, 124] width 65 height 5
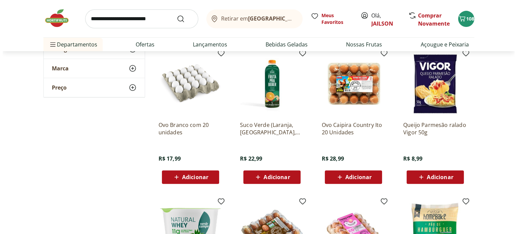
scroll to position [0, 0]
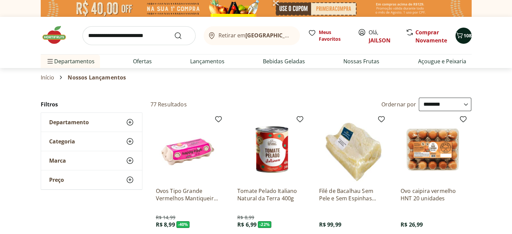
click at [469, 36] on span "108" at bounding box center [468, 35] width 8 height 6
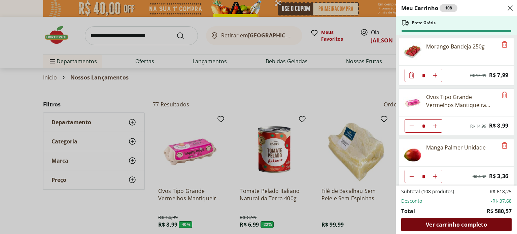
click at [442, 223] on span "Ver carrinho completo" at bounding box center [456, 224] width 61 height 5
